Goal: Task Accomplishment & Management: Manage account settings

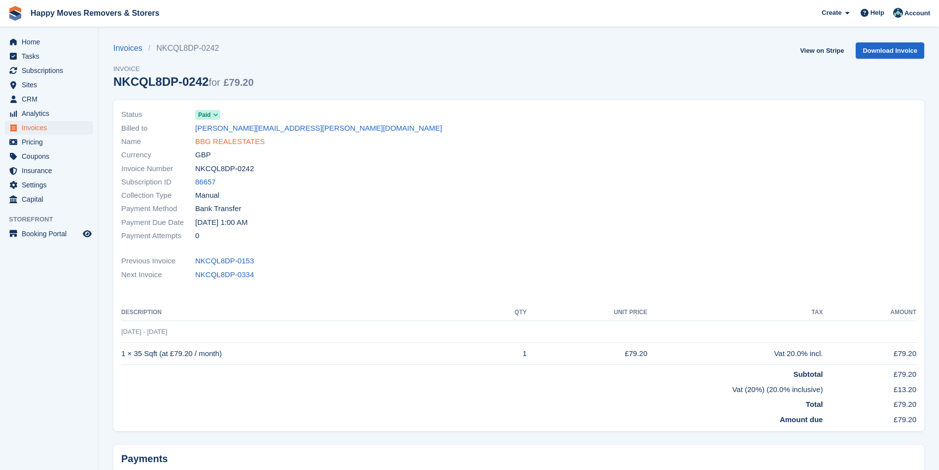
click at [216, 142] on link "BBG REALESTATES" at bounding box center [229, 141] width 69 height 11
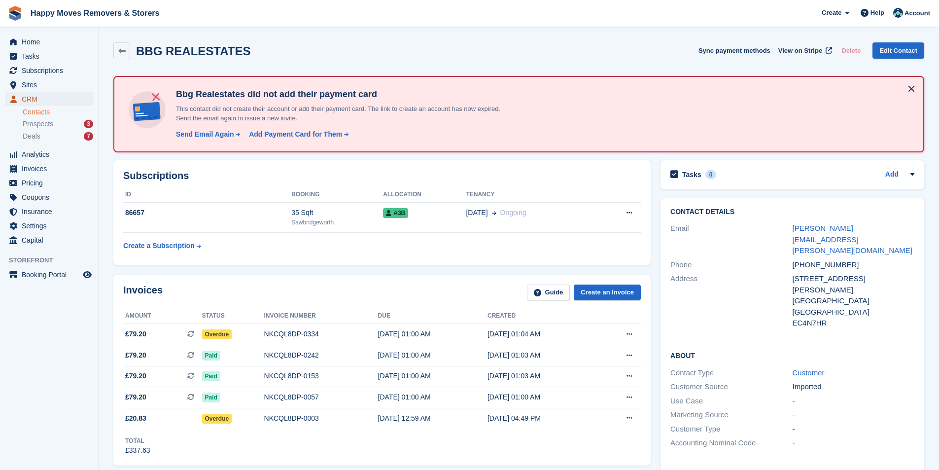
click at [28, 101] on span "CRM" at bounding box center [51, 99] width 59 height 14
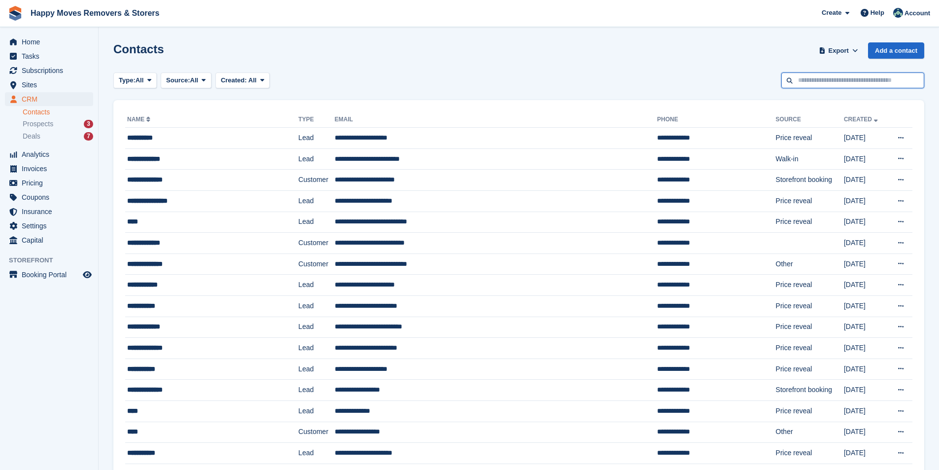
click at [839, 85] on input "text" at bounding box center [852, 80] width 143 height 16
type input "****"
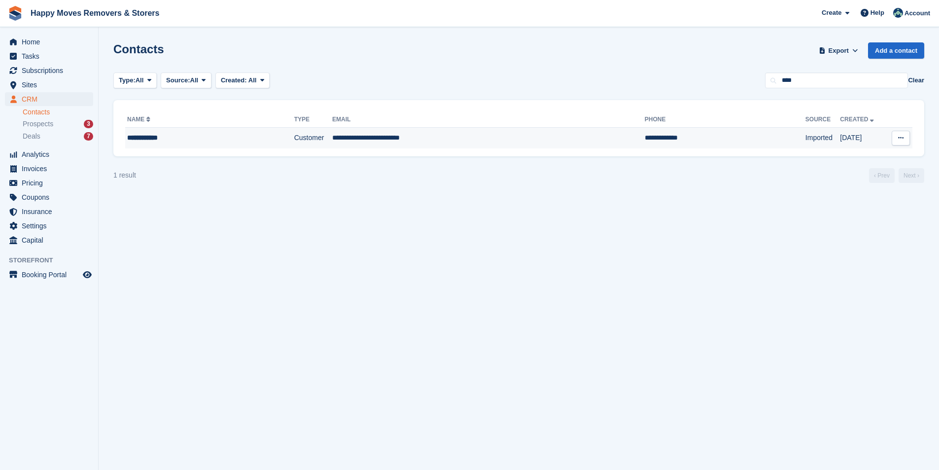
click at [199, 133] on div "**********" at bounding box center [192, 138] width 131 height 10
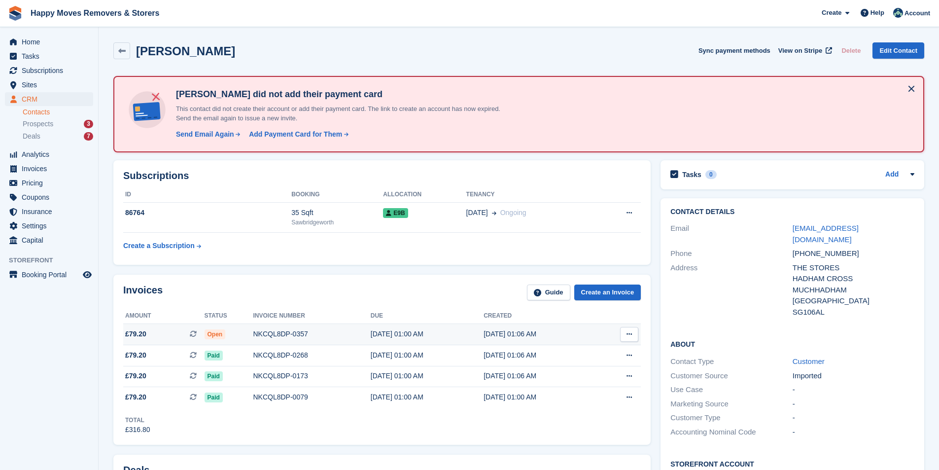
click at [218, 332] on span "Open" at bounding box center [215, 334] width 21 height 10
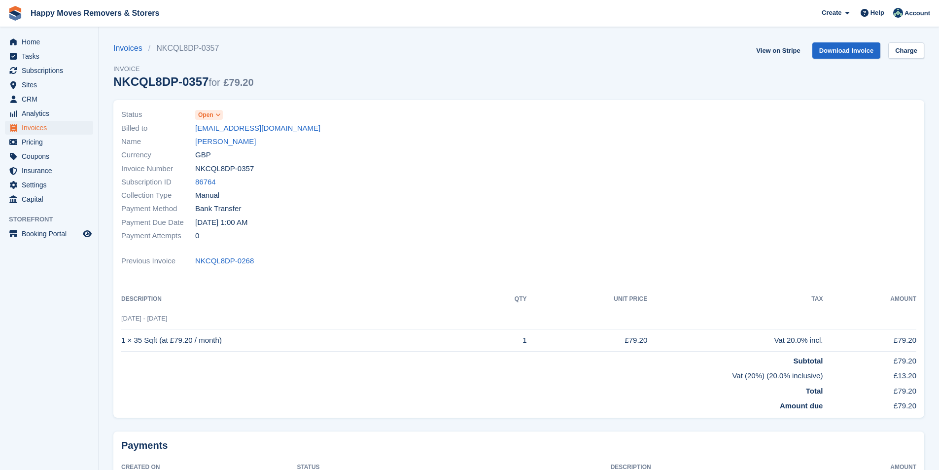
click at [206, 114] on span "Open" at bounding box center [205, 114] width 15 height 9
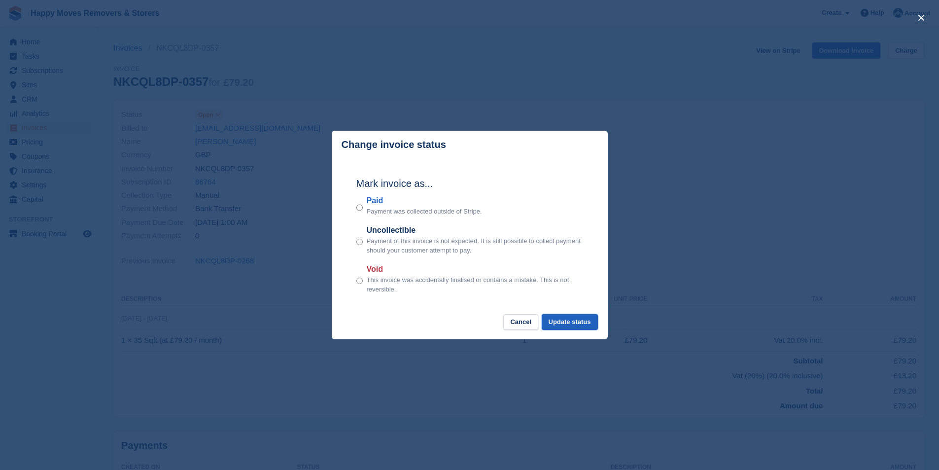
click at [575, 326] on button "Update status" at bounding box center [570, 322] width 56 height 16
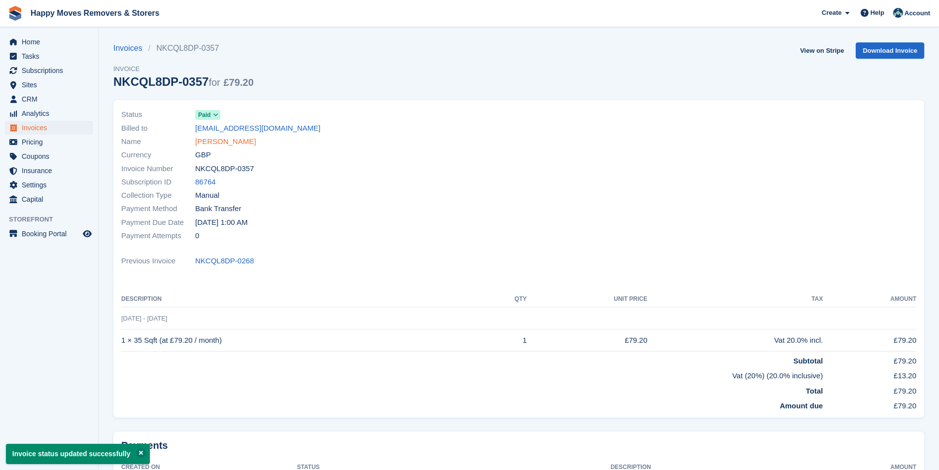
click at [235, 140] on link "CATHRYN LUNT" at bounding box center [225, 141] width 61 height 11
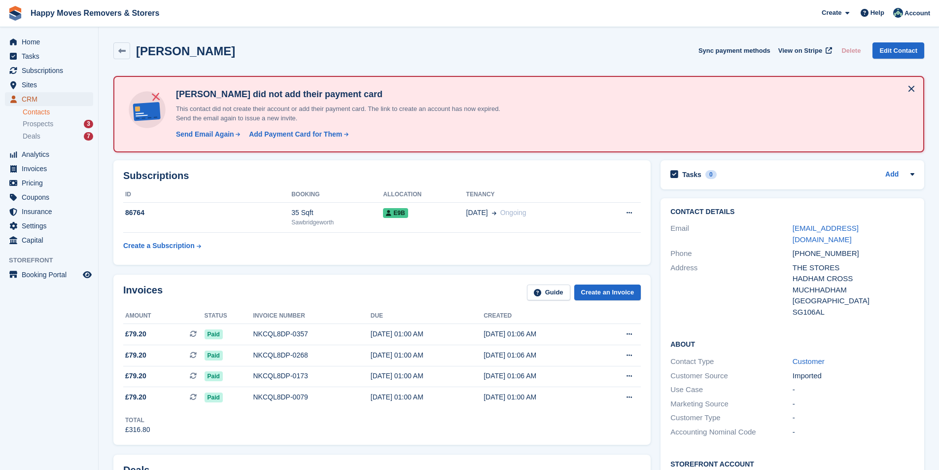
click at [29, 94] on span "CRM" at bounding box center [51, 99] width 59 height 14
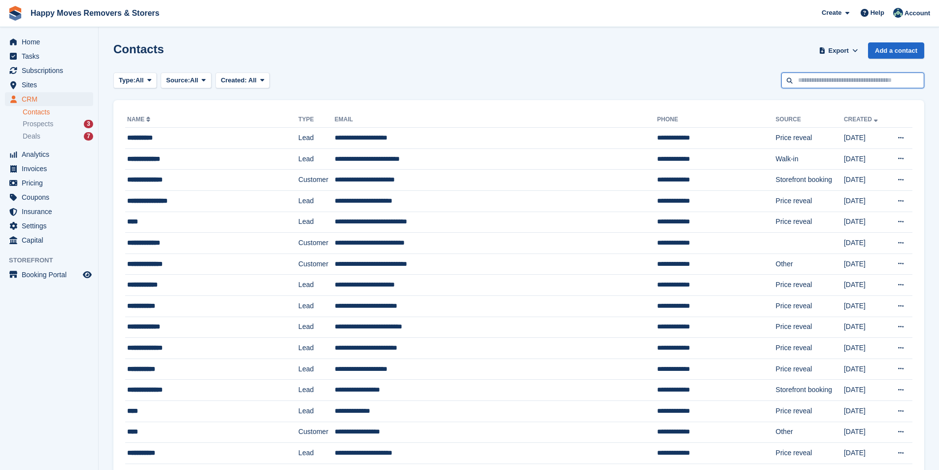
click at [836, 81] on input "text" at bounding box center [852, 80] width 143 height 16
type input "*******"
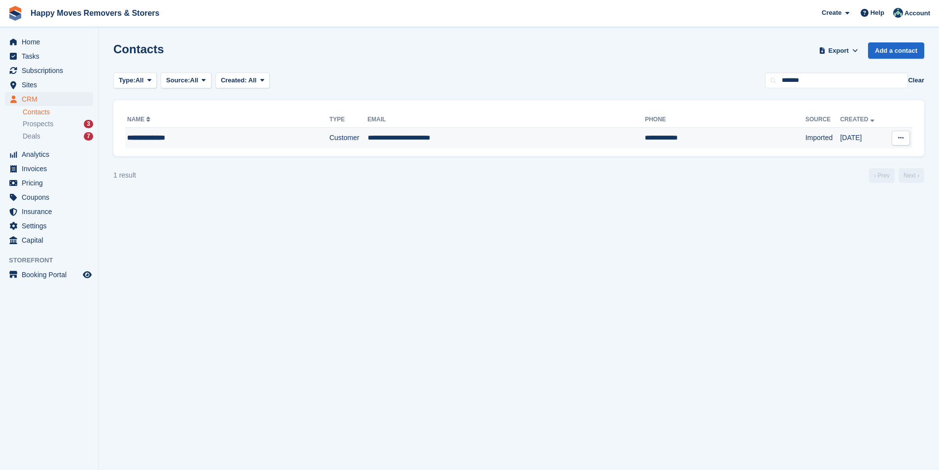
click at [189, 137] on div "**********" at bounding box center [206, 138] width 158 height 10
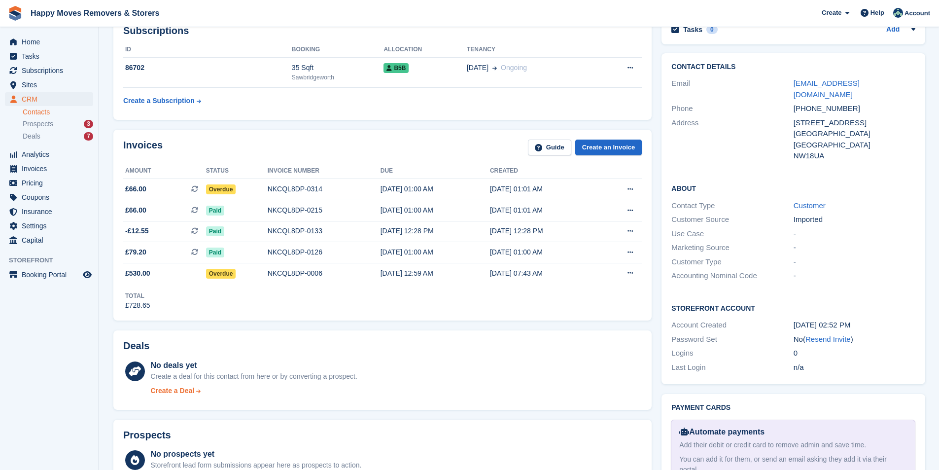
scroll to position [148, 0]
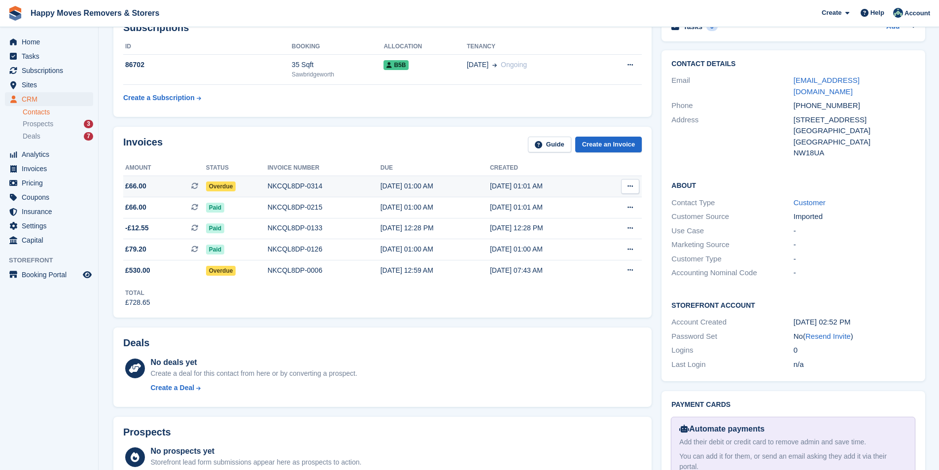
click at [220, 189] on span "Overdue" at bounding box center [221, 186] width 30 height 10
click at [338, 338] on div "Deals" at bounding box center [382, 344] width 518 height 15
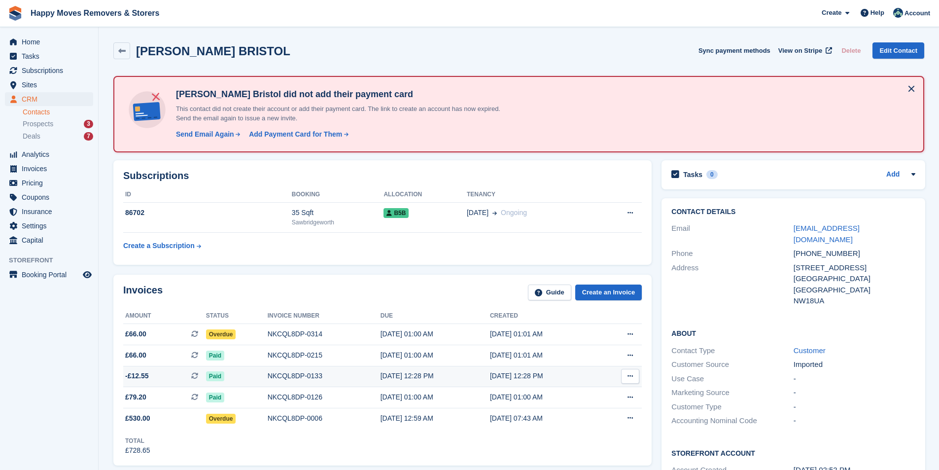
scroll to position [148, 0]
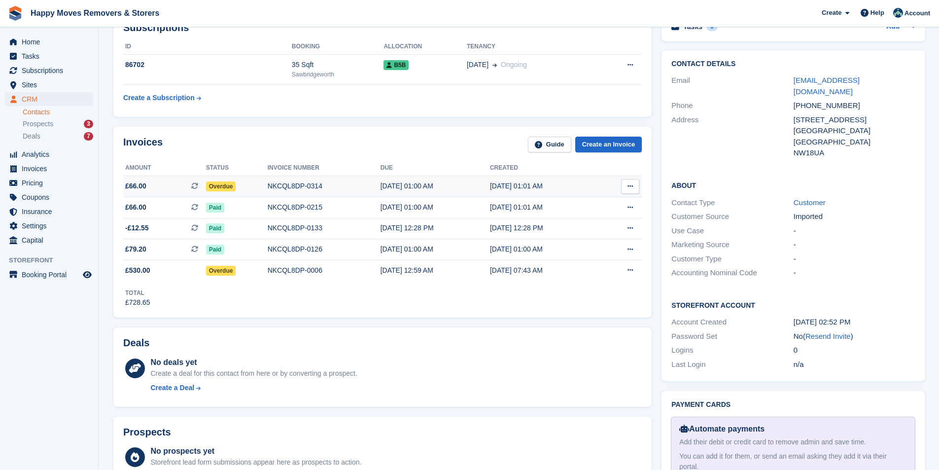
click at [226, 183] on span "Overdue" at bounding box center [221, 186] width 30 height 10
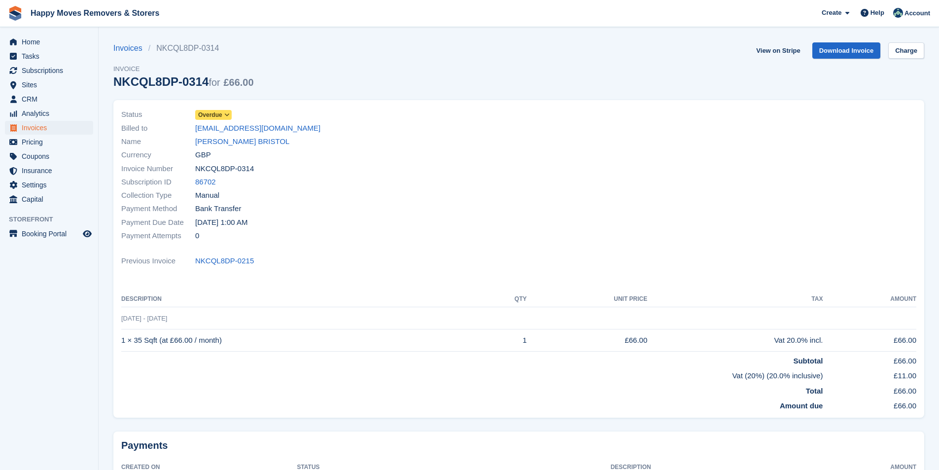
click at [226, 112] on icon at bounding box center [226, 115] width 5 height 6
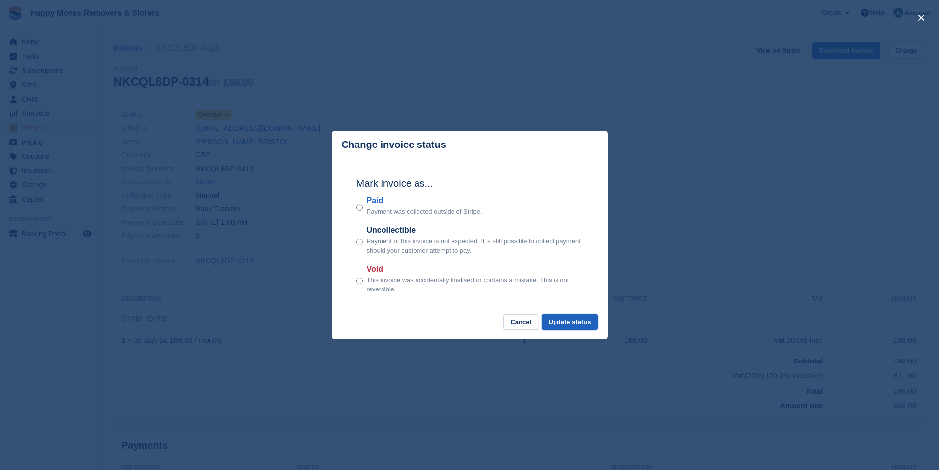
click at [581, 322] on button "Update status" at bounding box center [570, 322] width 56 height 16
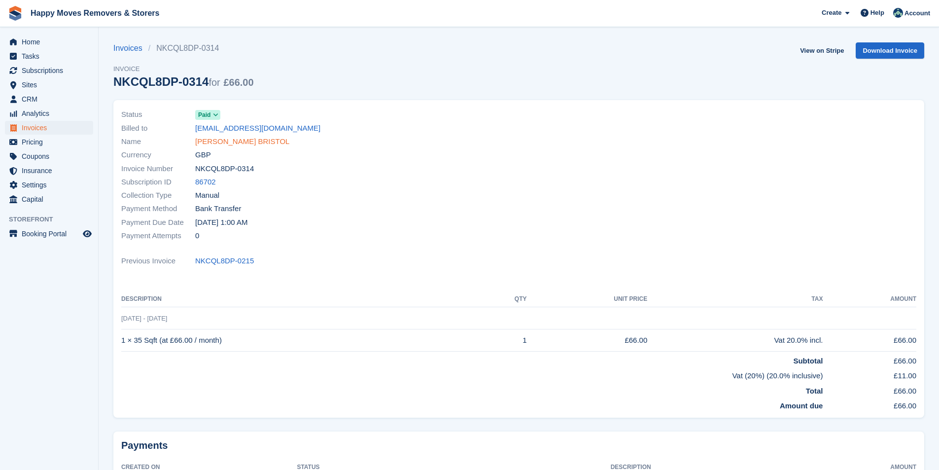
click at [244, 142] on link "[PERSON_NAME] BRISTOL" at bounding box center [242, 141] width 94 height 11
